Goal: Task Accomplishment & Management: Use online tool/utility

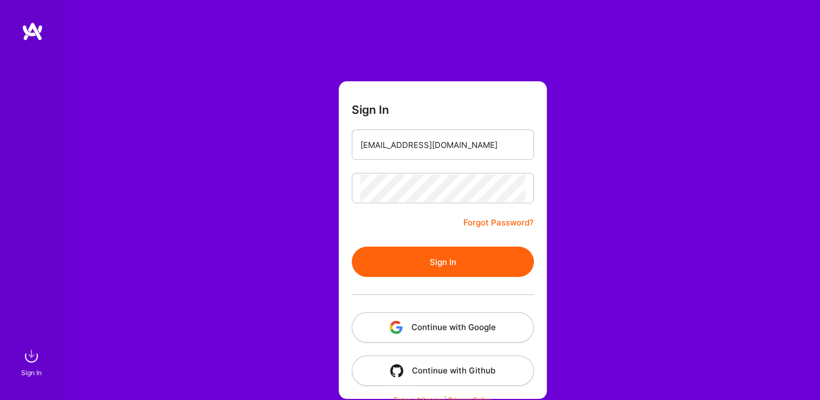
click at [414, 250] on button "Sign In" at bounding box center [443, 262] width 182 height 30
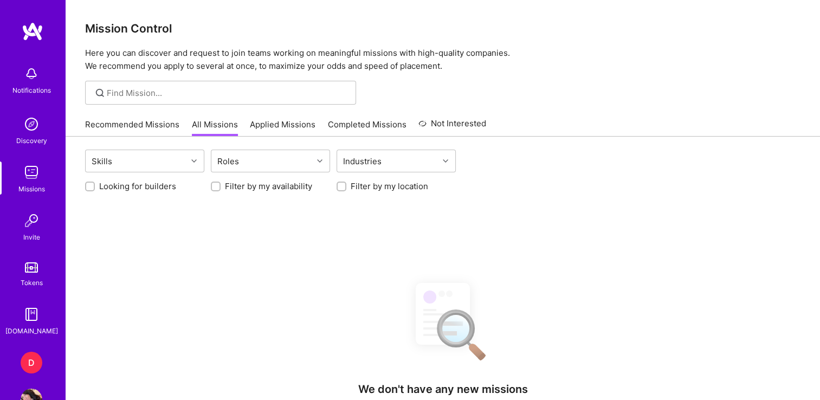
click at [23, 361] on div "D" at bounding box center [32, 363] width 22 height 22
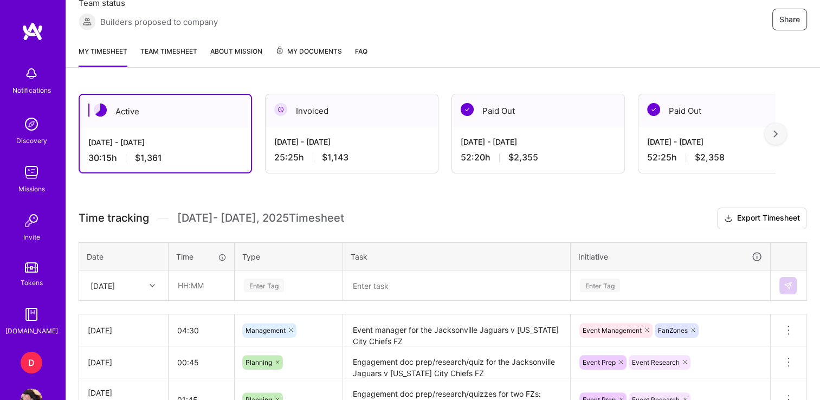
scroll to position [214, 0]
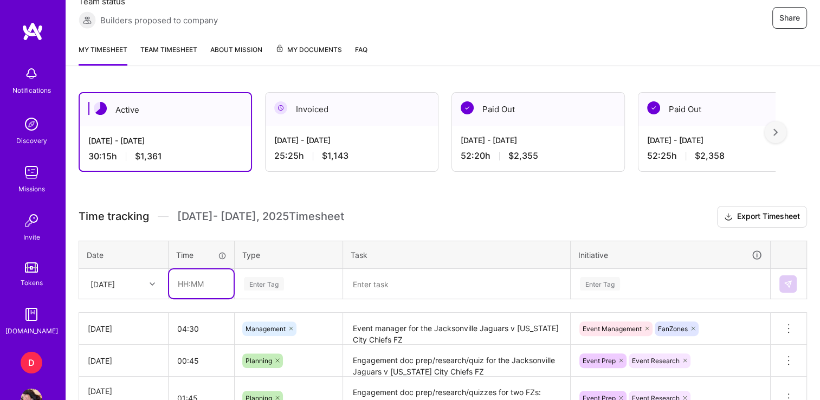
click at [188, 281] on input "text" at bounding box center [201, 283] width 64 height 29
type input "02:00"
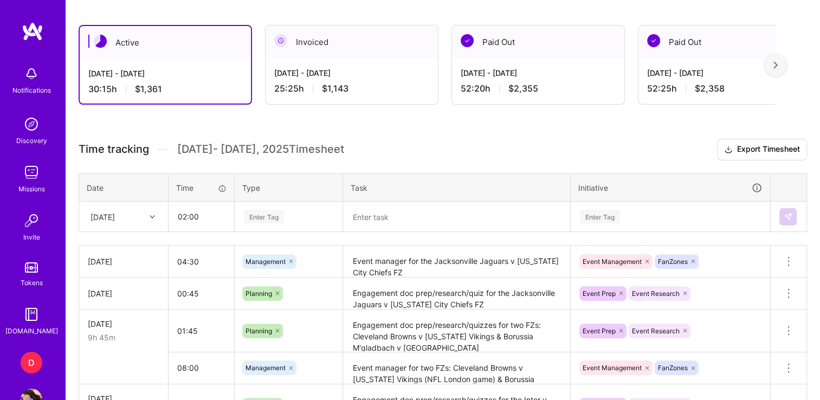
scroll to position [281, 0]
type input "e"
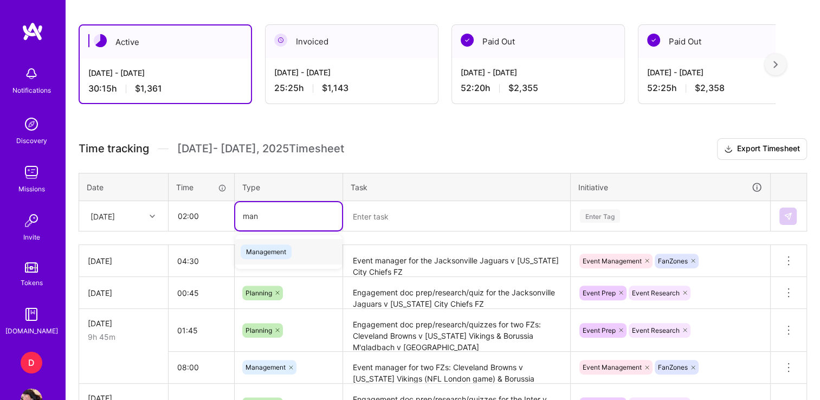
type input "mana"
click at [279, 251] on span "Management" at bounding box center [266, 251] width 51 height 15
click at [443, 227] on textarea at bounding box center [456, 216] width 225 height 28
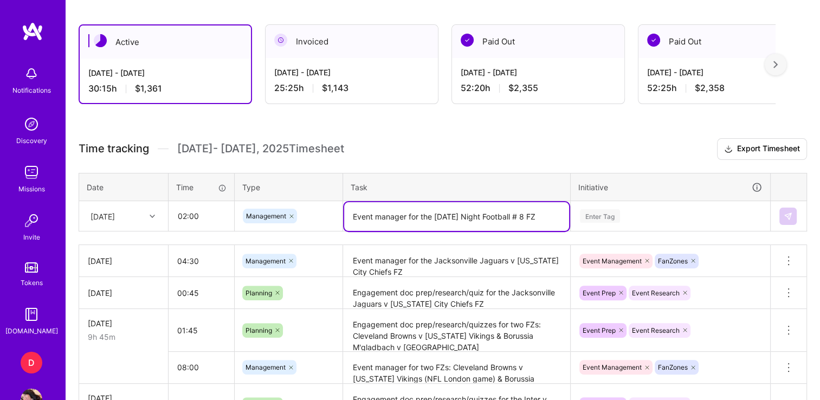
type textarea "Event manager for the [DATE] Night Football # 8 FZ"
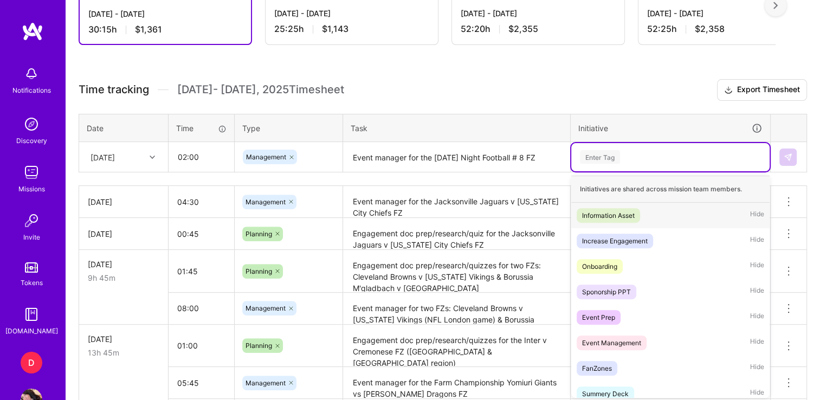
scroll to position [340, 0]
click at [614, 341] on div "Event Management" at bounding box center [611, 342] width 59 height 11
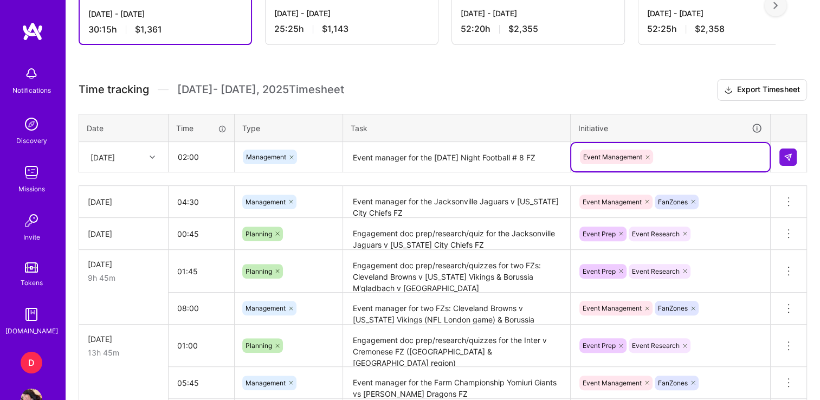
click at [679, 153] on div "Event Management" at bounding box center [670, 157] width 183 height 17
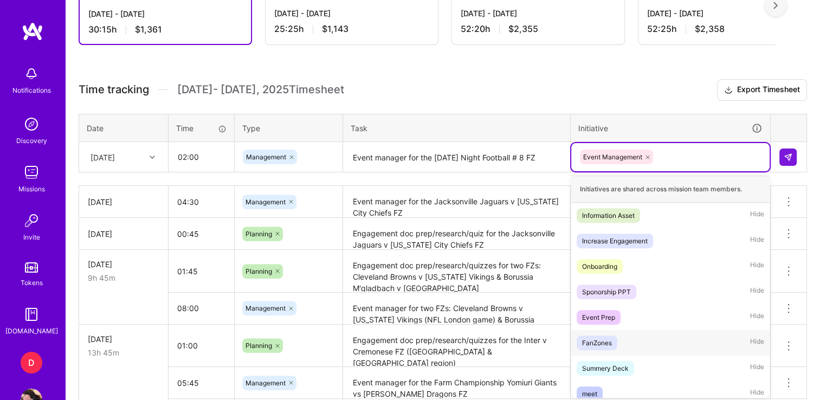
drag, startPoint x: 598, startPoint y: 318, endPoint x: 597, endPoint y: 342, distance: 23.9
click at [597, 342] on div "Initiatives are shared across mission team members. Information Asset Hide Incr…" at bounding box center [670, 287] width 198 height 222
click at [597, 342] on div "FanZones" at bounding box center [597, 342] width 30 height 11
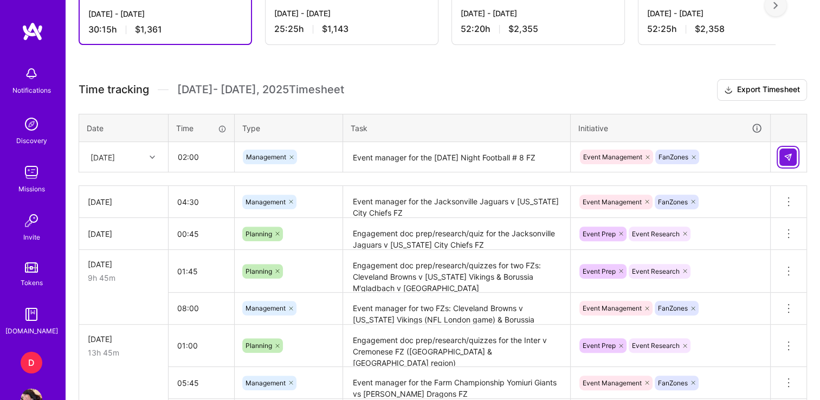
click at [795, 152] on button at bounding box center [787, 157] width 17 height 17
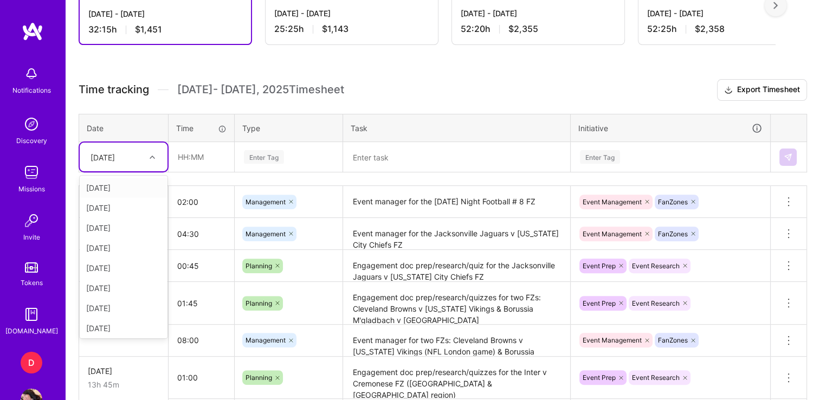
click at [151, 160] on div at bounding box center [153, 157] width 17 height 14
click at [111, 298] on div "[DATE]" at bounding box center [124, 301] width 88 height 20
click at [209, 154] on input "text" at bounding box center [201, 157] width 64 height 29
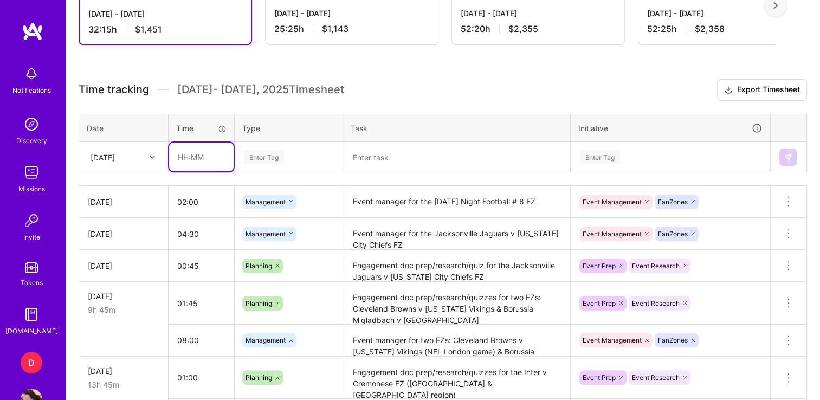
type input "00:30"
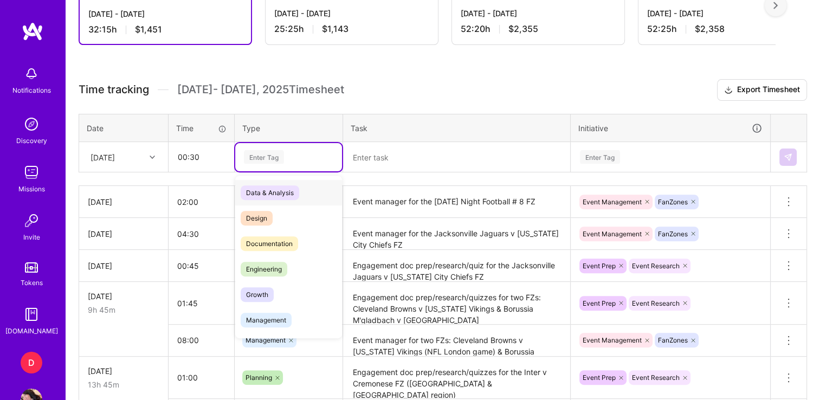
click at [275, 154] on div "Enter Tag" at bounding box center [264, 157] width 40 height 17
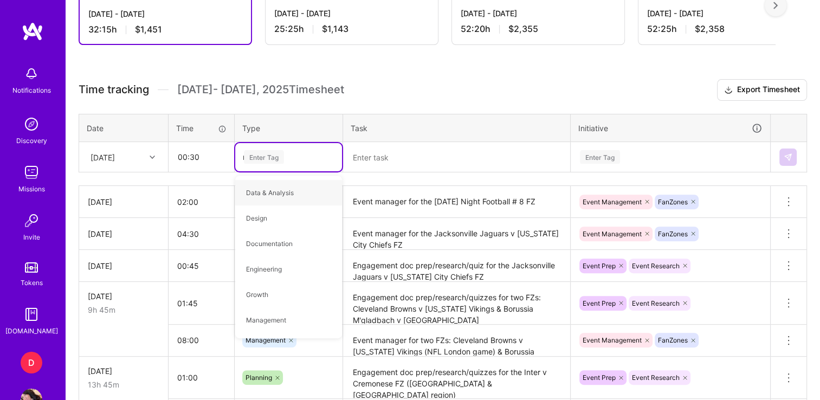
type input "mee"
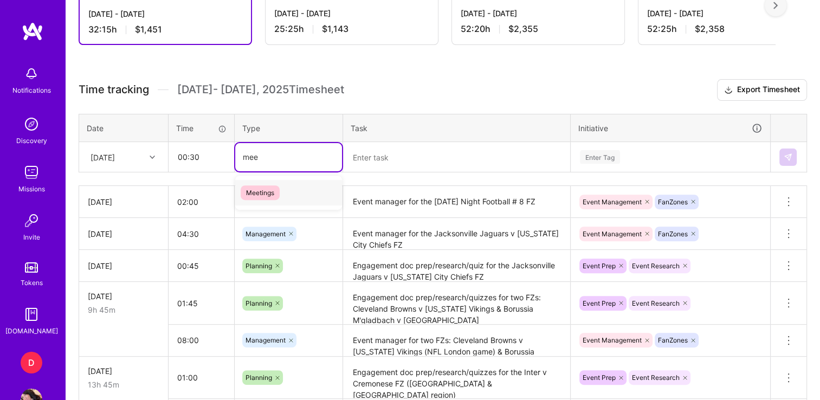
click at [258, 181] on div "Meetings" at bounding box center [288, 192] width 107 height 25
click at [395, 158] on textarea at bounding box center [456, 157] width 225 height 29
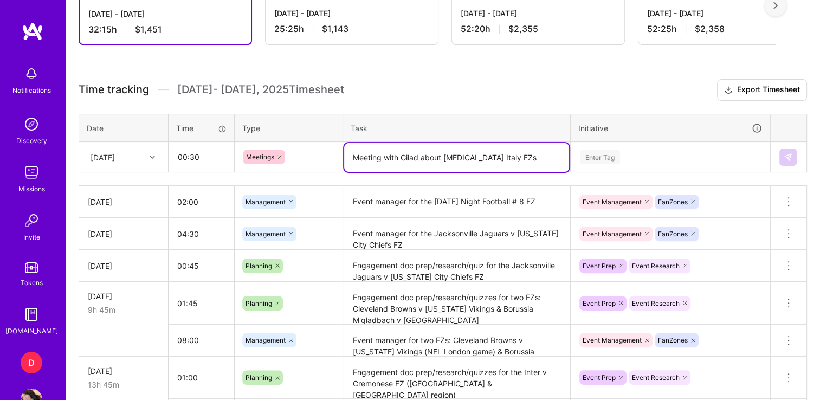
type textarea "Meeting with Gilad about [MEDICAL_DATA] Italy FZs"
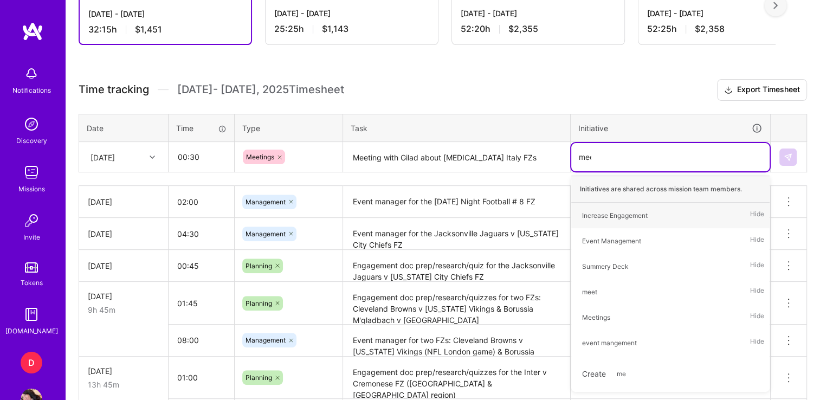
type input "meet"
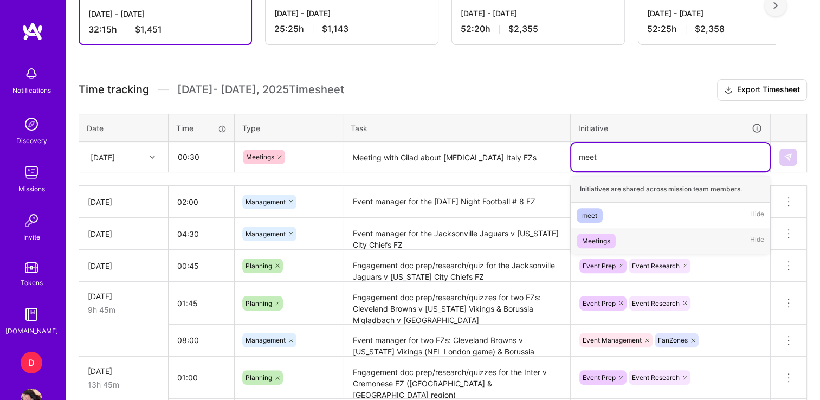
click at [602, 241] on div "Meetings" at bounding box center [596, 240] width 28 height 11
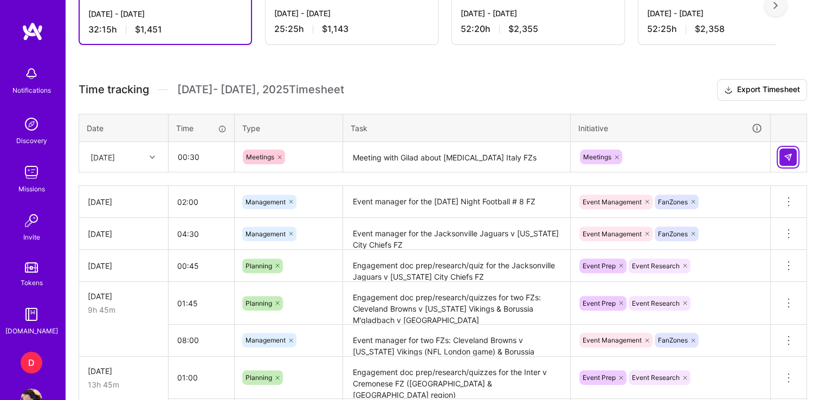
click at [787, 150] on button at bounding box center [787, 157] width 17 height 17
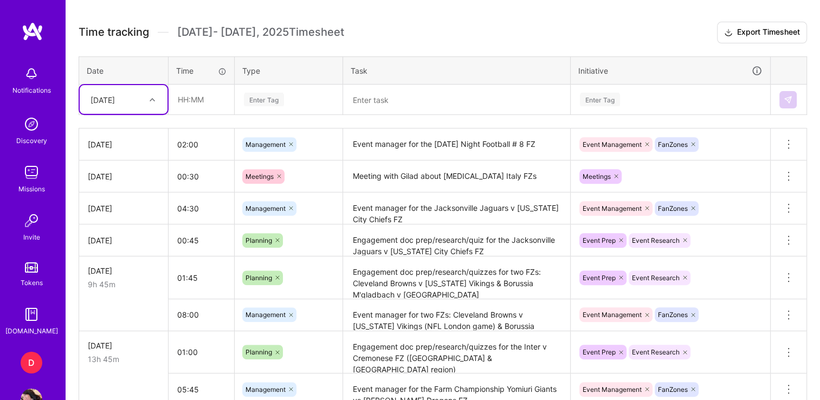
scroll to position [396, 0]
